Goal: Check status: Check status

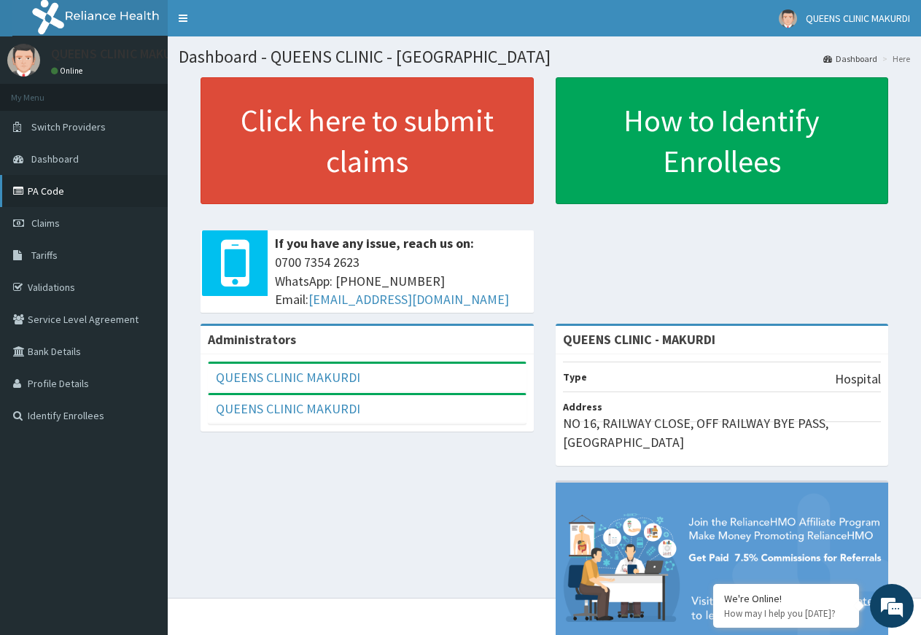
click at [44, 188] on link "PA Code" at bounding box center [84, 191] width 168 height 32
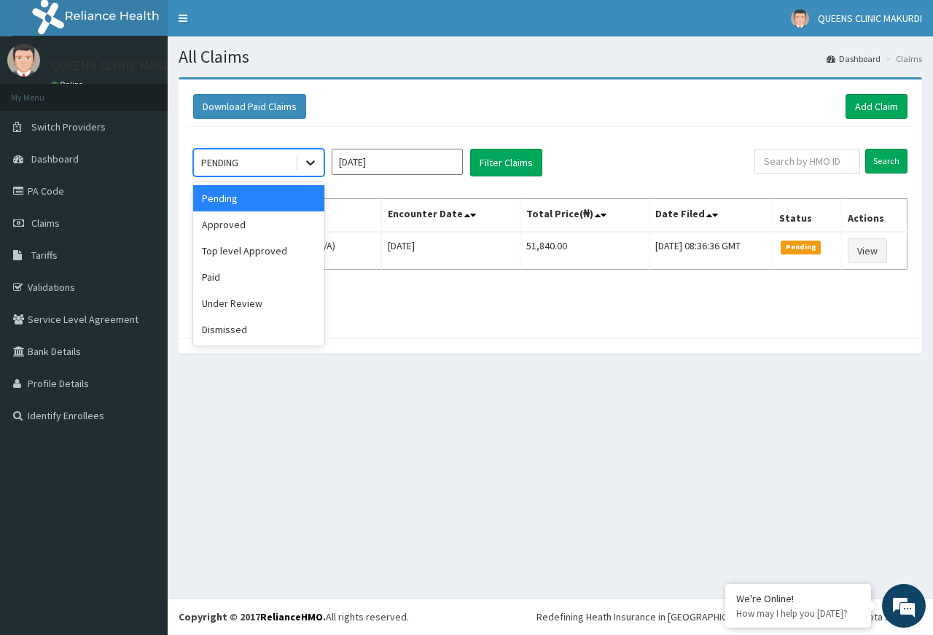
click at [313, 164] on icon at bounding box center [310, 162] width 15 height 15
click at [270, 223] on div "Approved" at bounding box center [258, 224] width 131 height 26
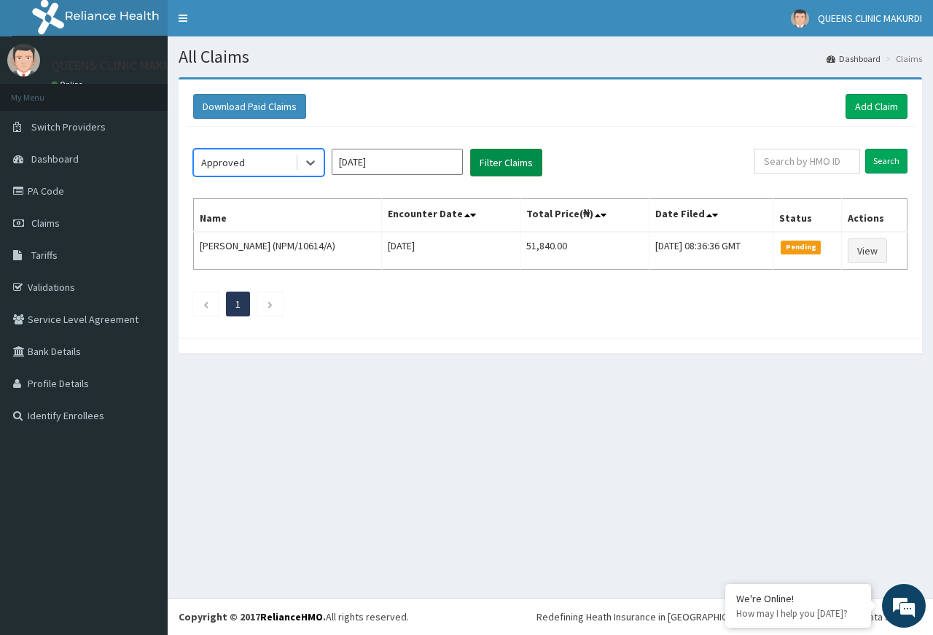
click at [496, 160] on button "Filter Claims" at bounding box center [506, 163] width 72 height 28
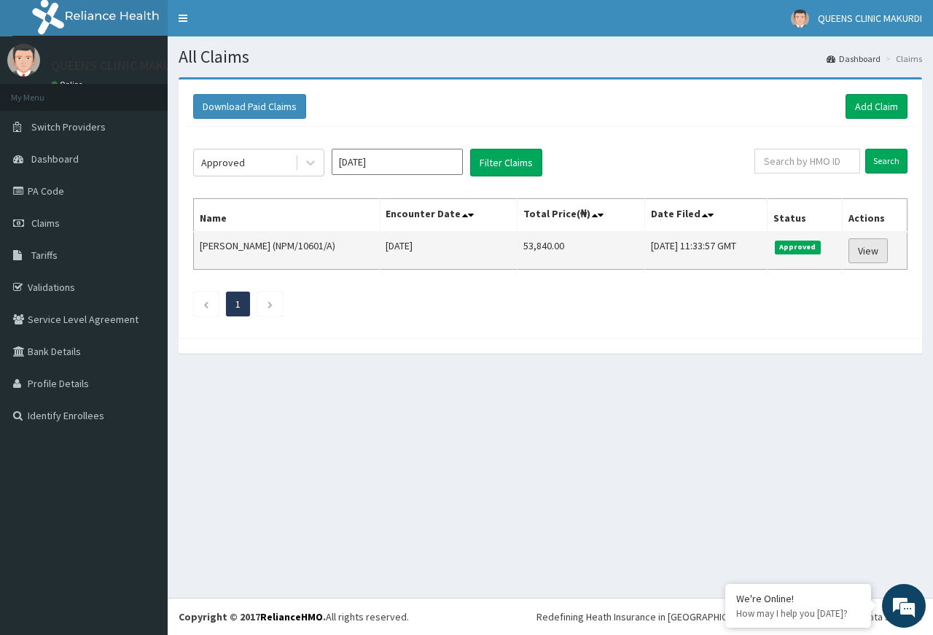
click at [868, 250] on link "View" at bounding box center [867, 250] width 39 height 25
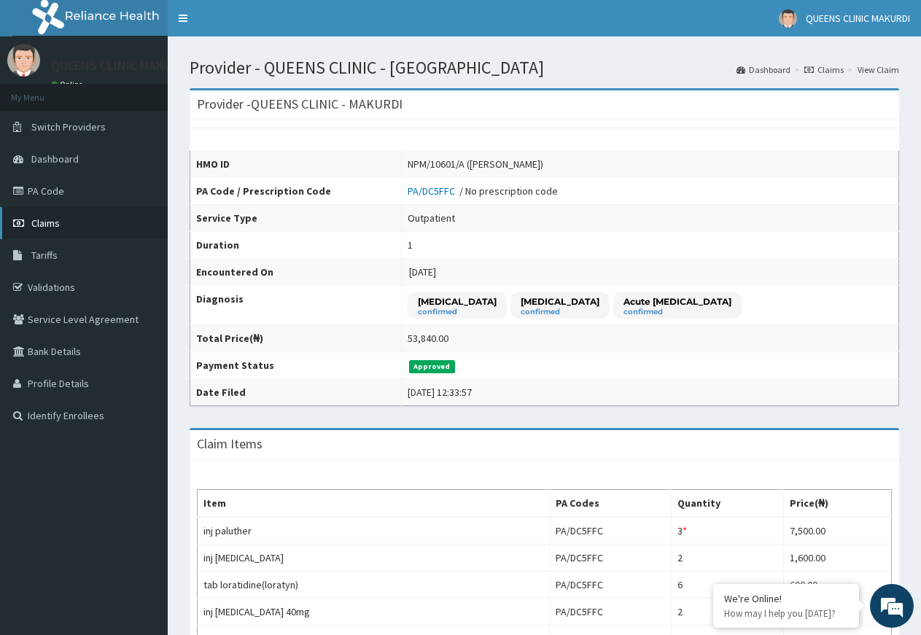
click at [27, 219] on icon at bounding box center [20, 223] width 15 height 10
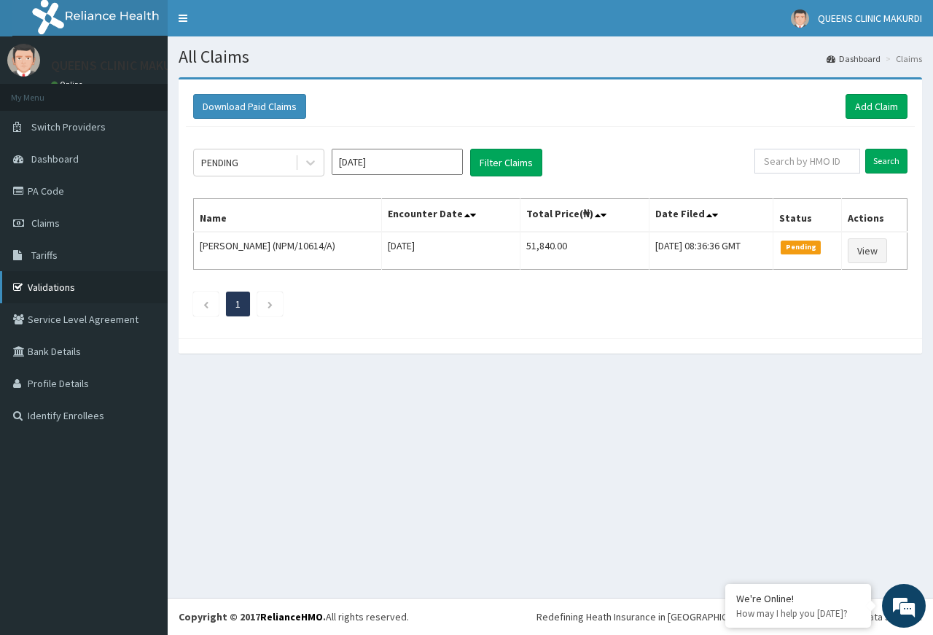
click at [52, 286] on link "Validations" at bounding box center [84, 287] width 168 height 32
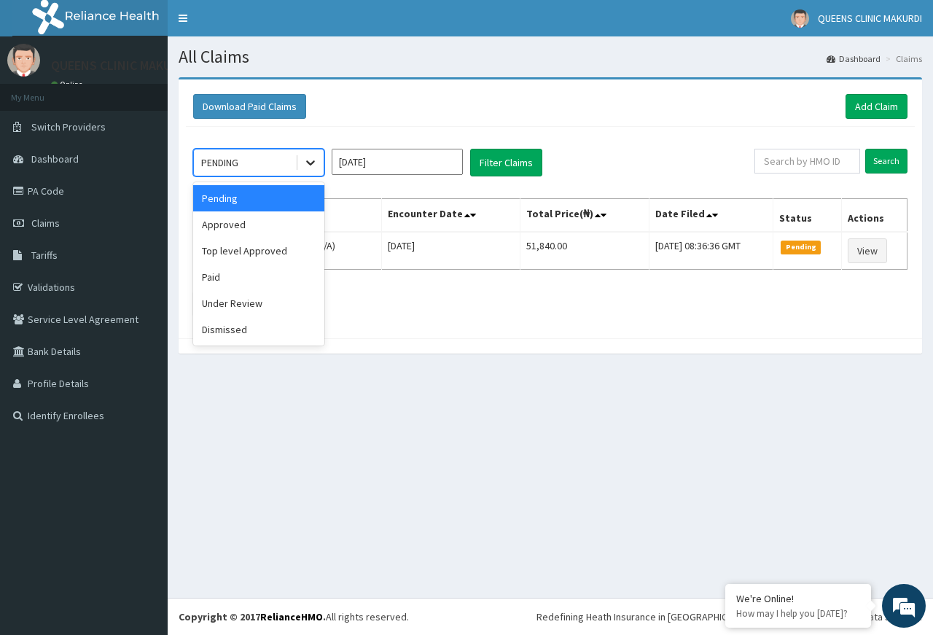
click at [313, 160] on icon at bounding box center [310, 162] width 15 height 15
click at [274, 277] on div "Paid" at bounding box center [258, 277] width 131 height 26
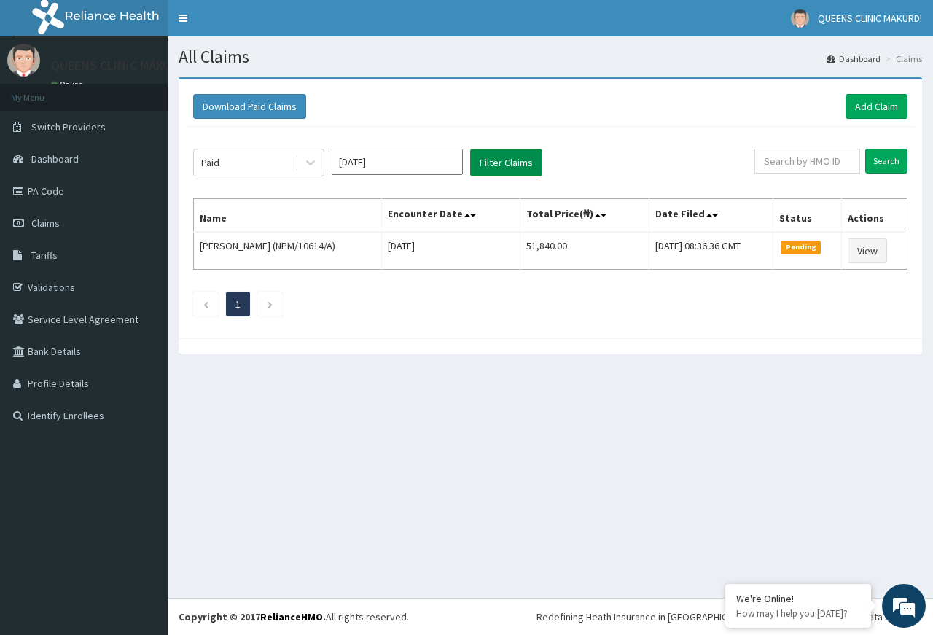
click at [502, 157] on button "Filter Claims" at bounding box center [506, 163] width 72 height 28
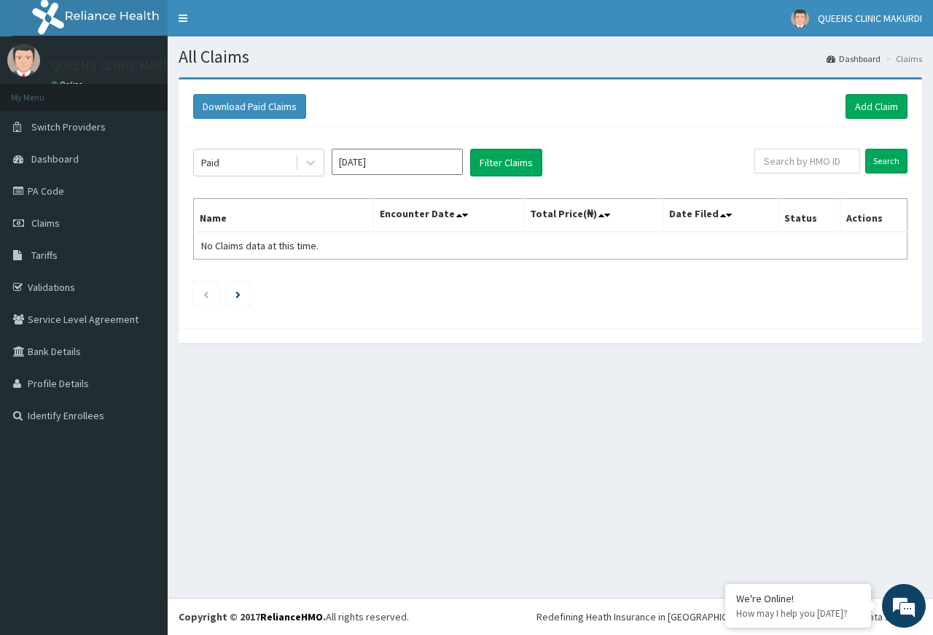
click at [434, 168] on input "[DATE]" at bounding box center [397, 162] width 131 height 26
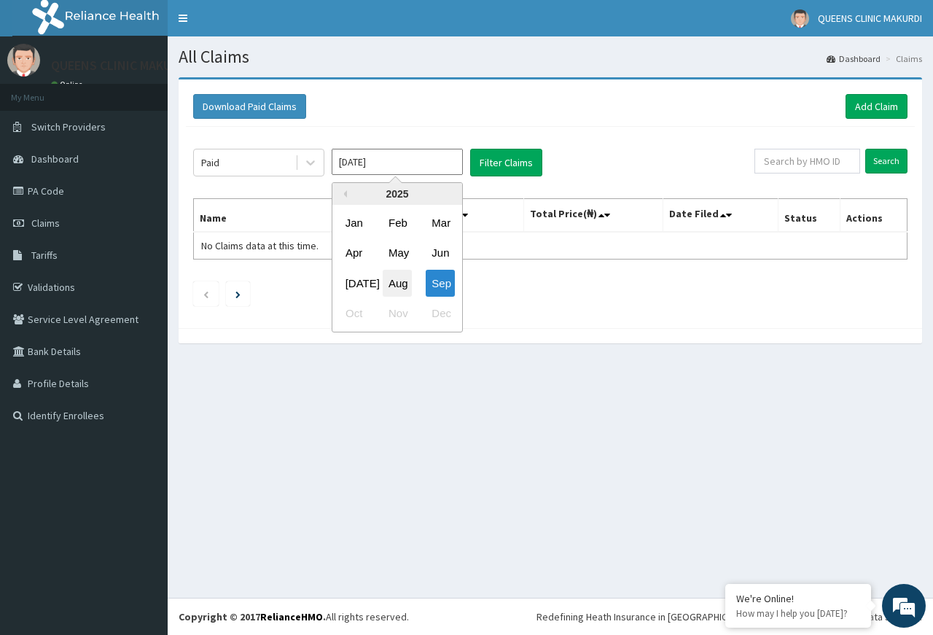
click at [396, 280] on div "Aug" at bounding box center [397, 283] width 29 height 27
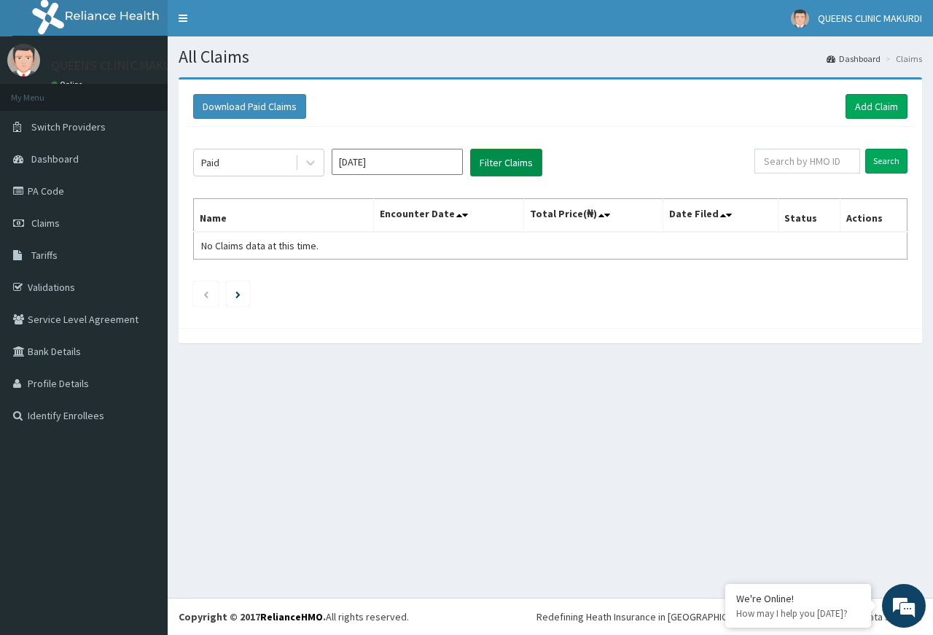
click at [501, 161] on button "Filter Claims" at bounding box center [506, 163] width 72 height 28
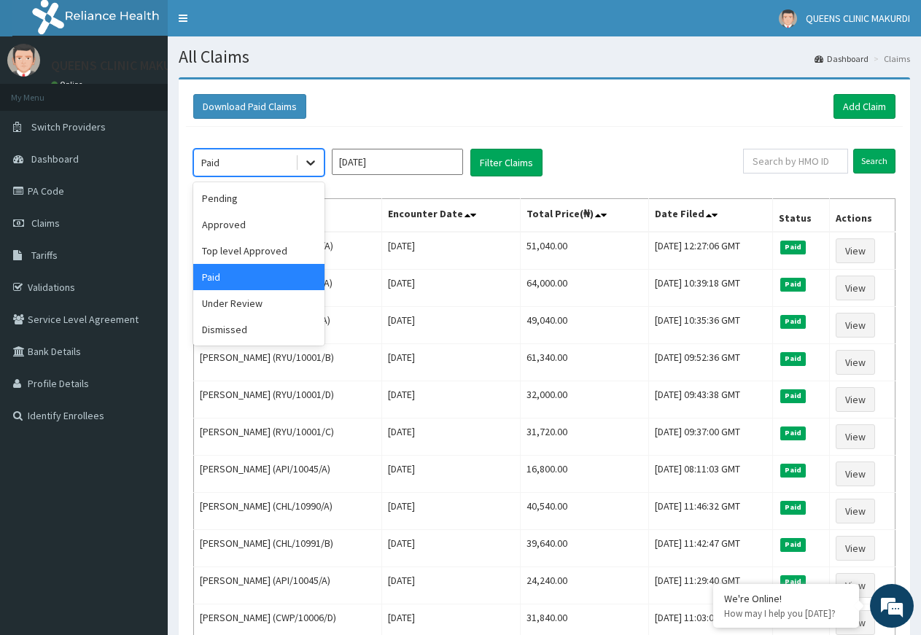
click at [309, 163] on icon at bounding box center [310, 163] width 9 height 5
click at [271, 203] on div "Pending" at bounding box center [258, 198] width 131 height 26
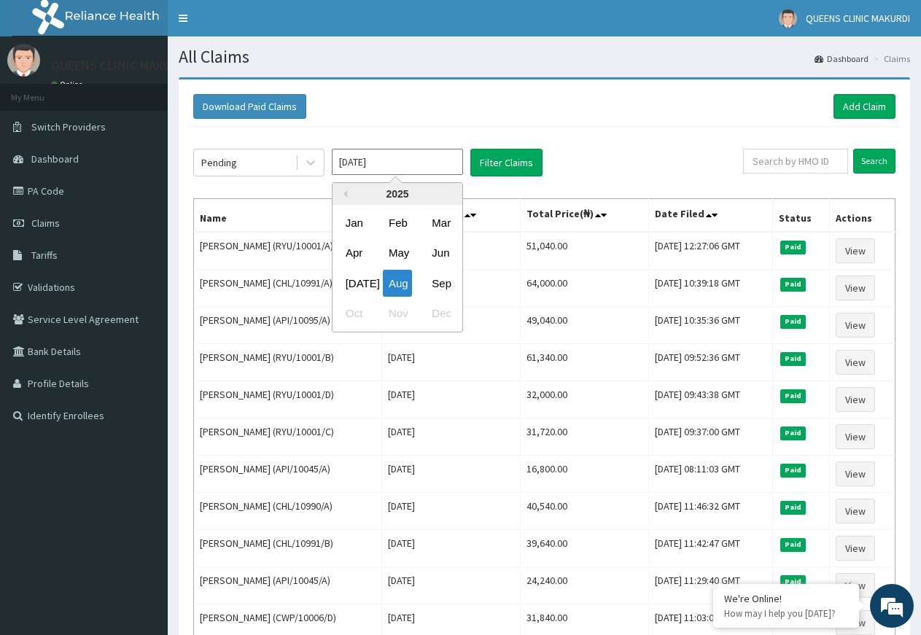
click at [447, 168] on input "[DATE]" at bounding box center [397, 162] width 131 height 26
click at [439, 280] on div "Sep" at bounding box center [440, 283] width 29 height 27
type input "[DATE]"
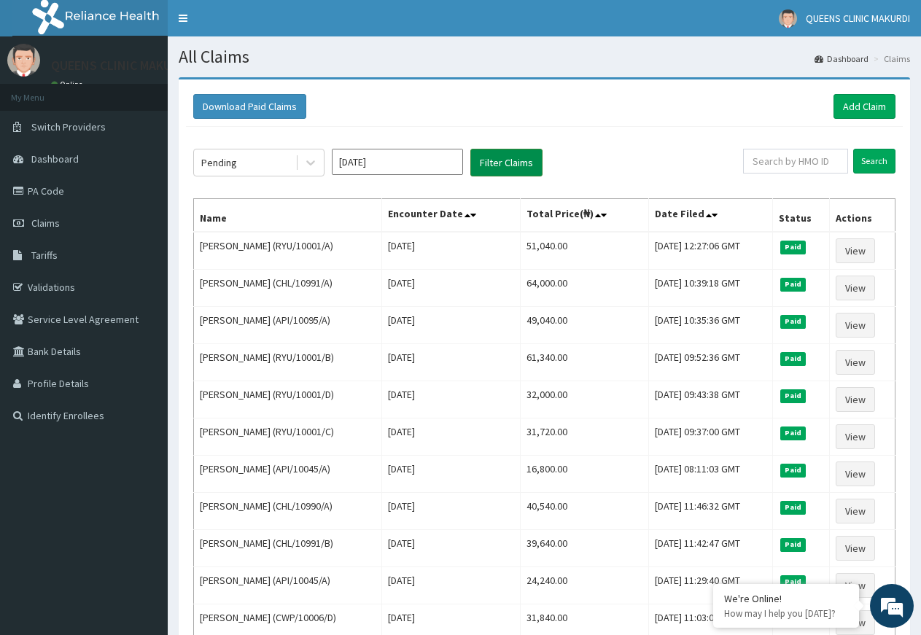
click at [505, 156] on button "Filter Claims" at bounding box center [506, 163] width 72 height 28
